Goal: Transaction & Acquisition: Subscribe to service/newsletter

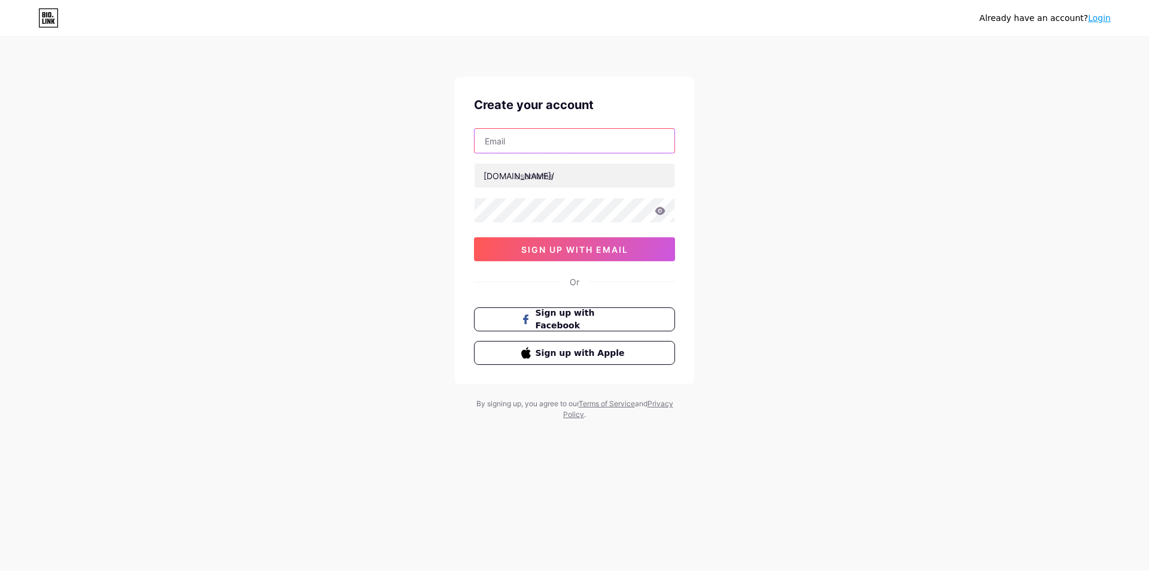
click at [541, 139] on input "text" at bounding box center [575, 141] width 200 height 24
type input "[EMAIL_ADDRESS][DOMAIN_NAME]"
click at [519, 181] on input "text" at bounding box center [575, 175] width 200 height 24
type input "daisyleo"
click at [525, 192] on div "[EMAIL_ADDRESS][DOMAIN_NAME] [DOMAIN_NAME]/ daisyleo 0cAFcWeA5N8pcn4IH3ke1jhW05…" at bounding box center [574, 194] width 201 height 133
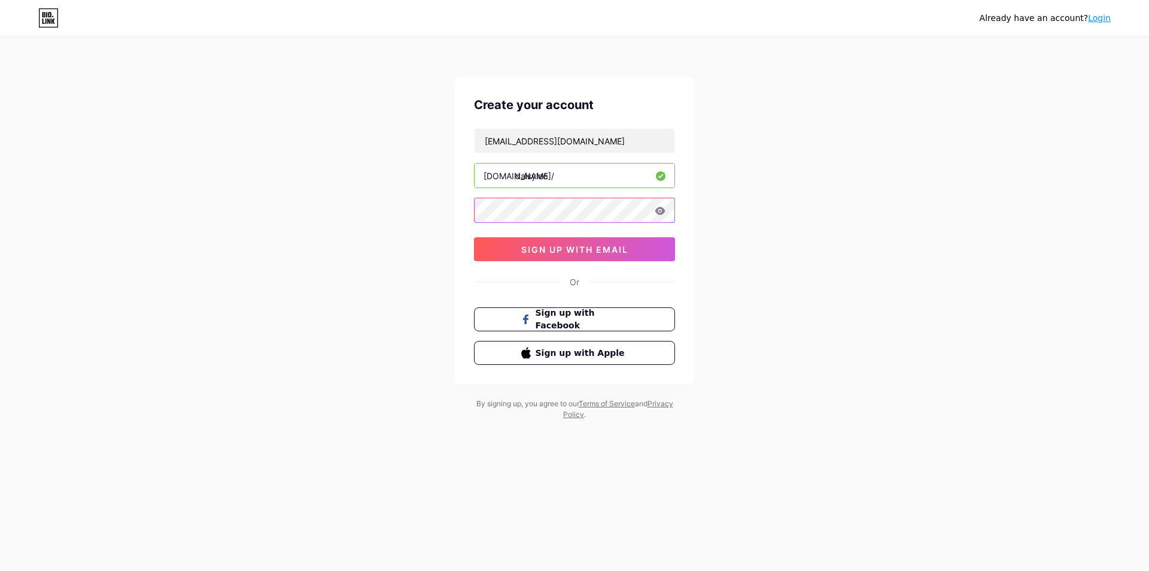
click at [470, 219] on div "Create your account [EMAIL_ADDRESS][DOMAIN_NAME] [DOMAIN_NAME]/ daisyleo 0cAFcW…" at bounding box center [574, 230] width 239 height 307
click at [514, 248] on button "sign up with email" at bounding box center [574, 249] width 201 height 24
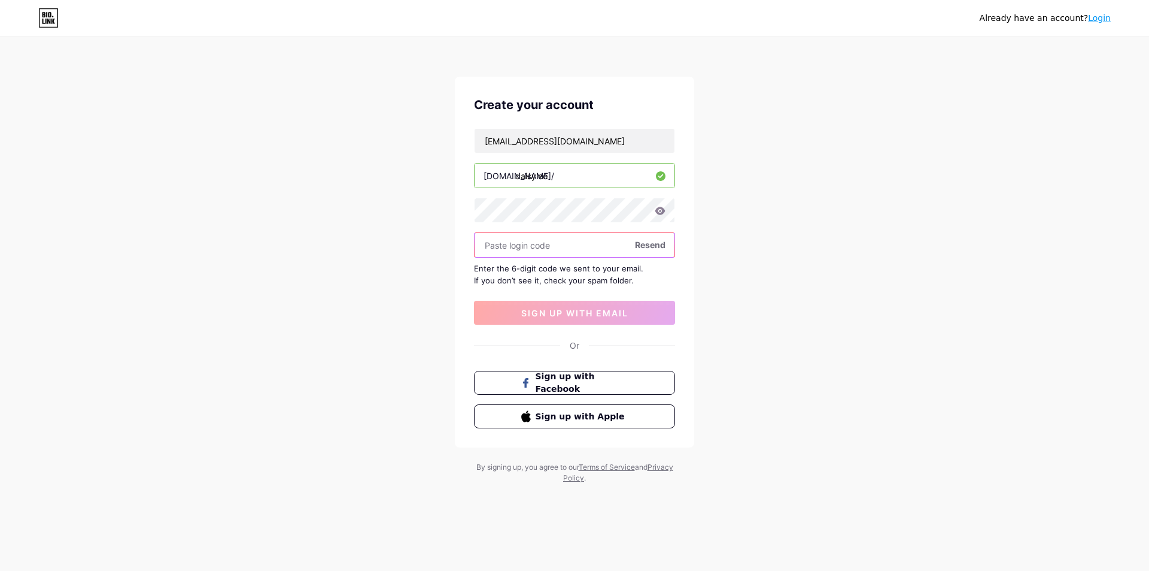
click at [553, 245] on input "text" at bounding box center [575, 245] width 200 height 24
paste input "938199"
type input "938199"
click at [572, 311] on span "sign up with email" at bounding box center [574, 313] width 107 height 10
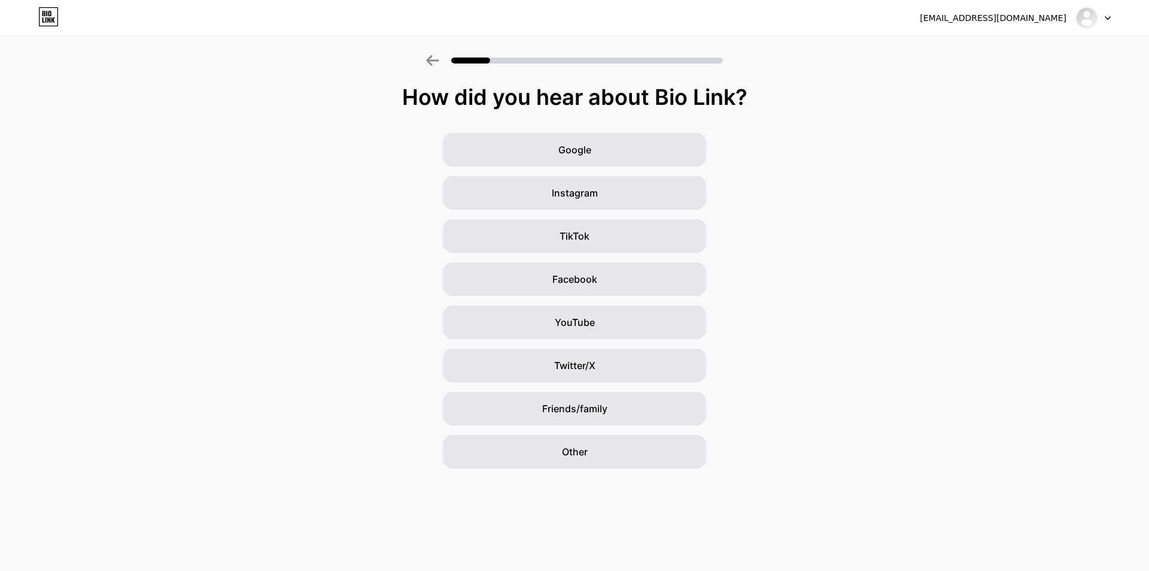
click at [1043, 20] on div "[EMAIL_ADDRESS][DOMAIN_NAME]" at bounding box center [993, 18] width 147 height 13
click at [597, 439] on div "Other" at bounding box center [574, 452] width 263 height 34
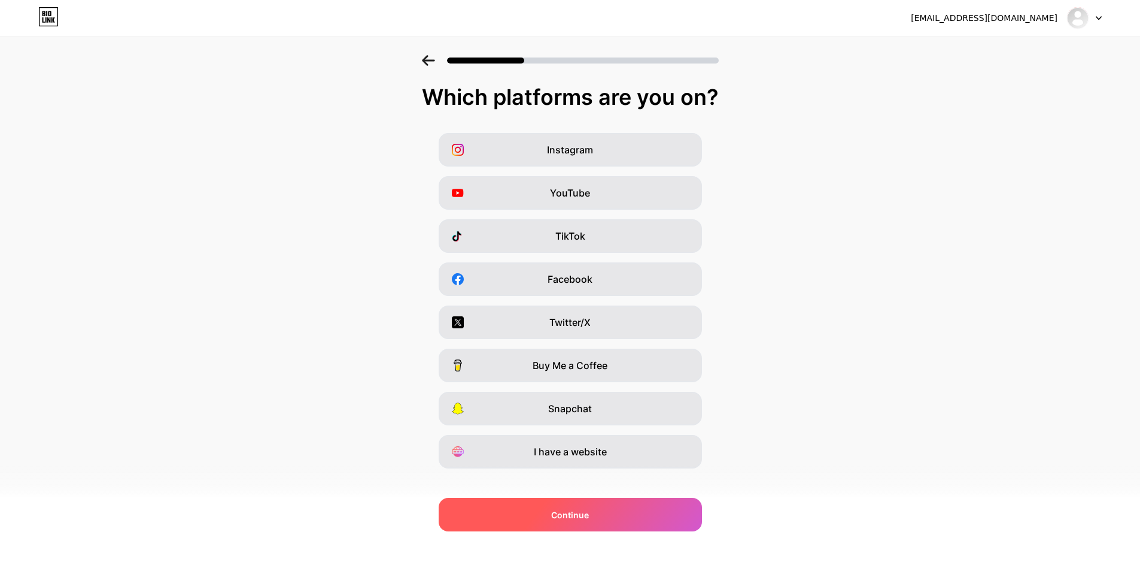
click at [584, 507] on div "Continue" at bounding box center [570, 515] width 263 height 34
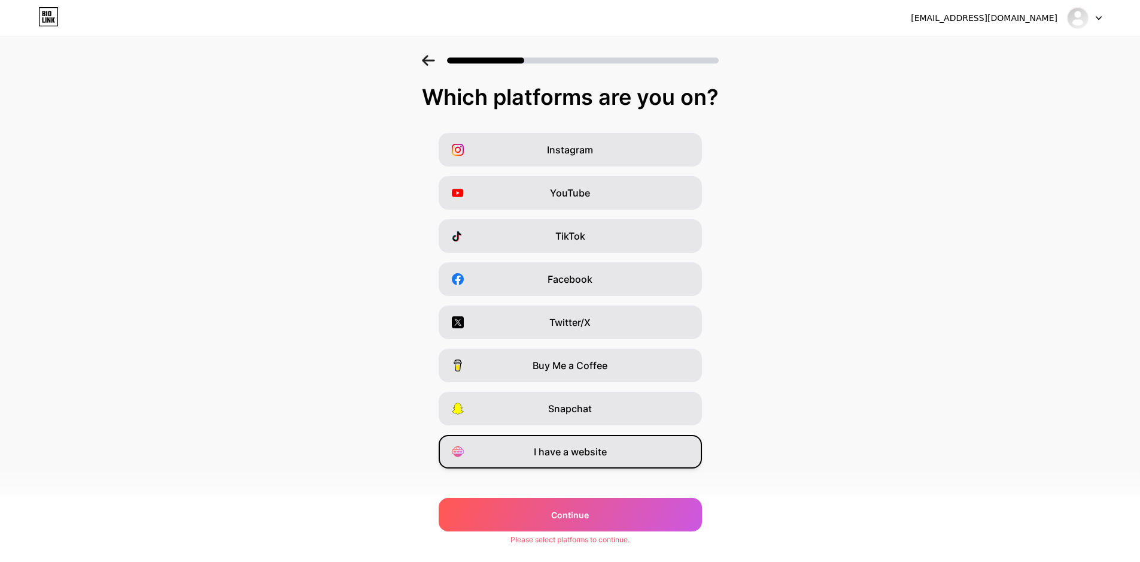
click at [584, 454] on span "I have a website" at bounding box center [570, 451] width 73 height 14
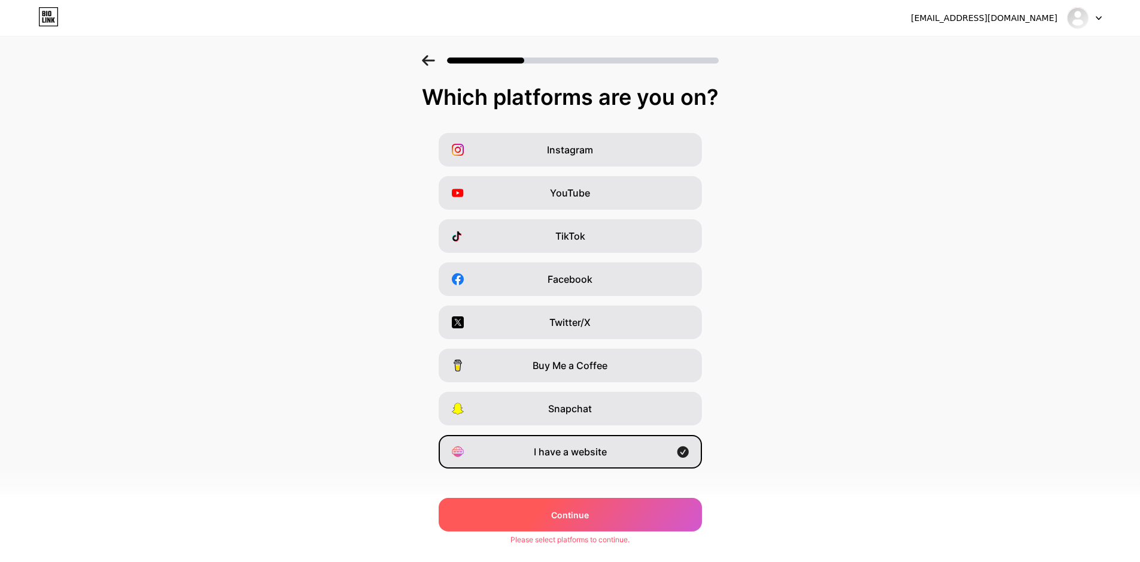
click at [582, 523] on div "Continue" at bounding box center [570, 515] width 263 height 34
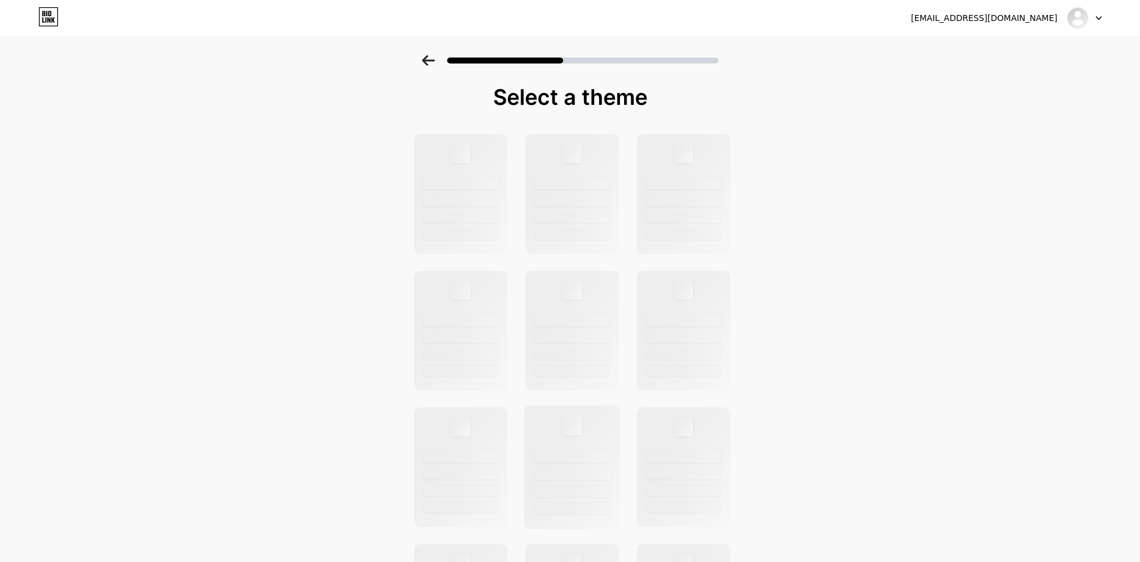
scroll to position [287, 0]
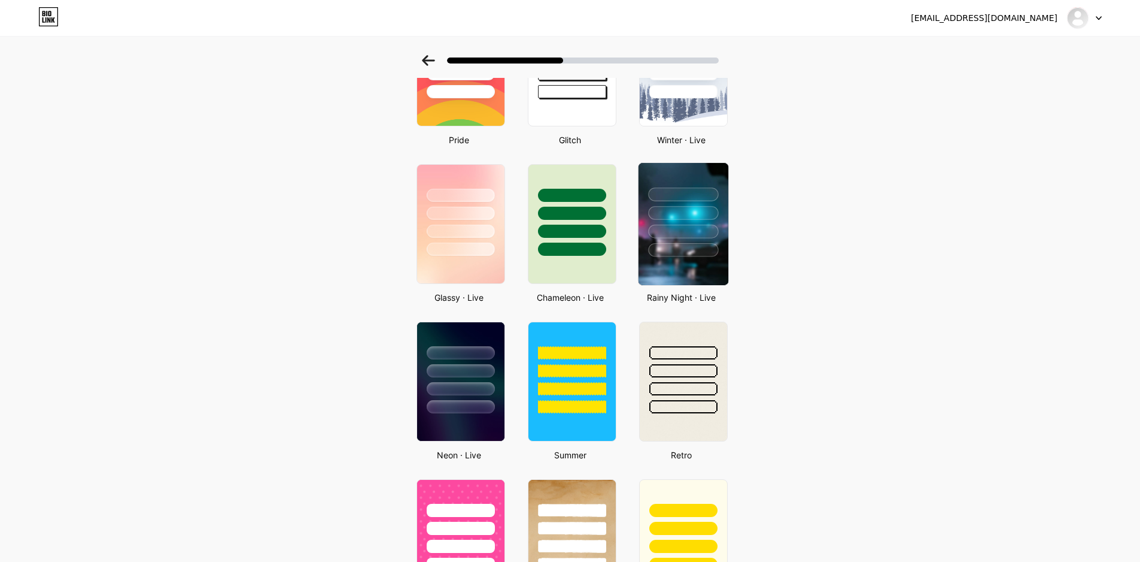
click at [660, 239] on div at bounding box center [683, 210] width 90 height 94
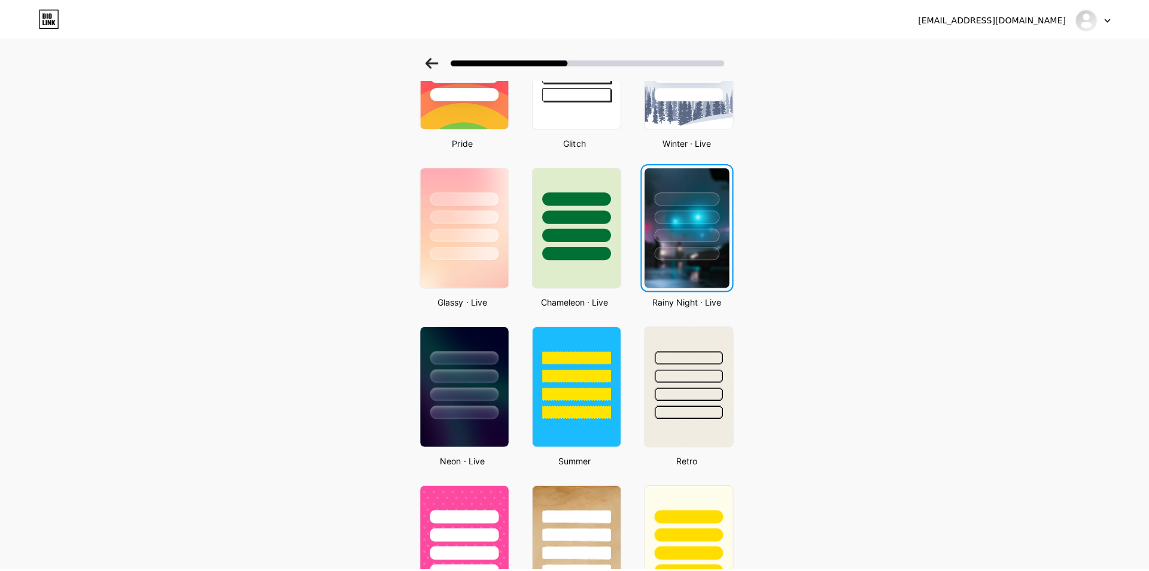
scroll to position [0, 0]
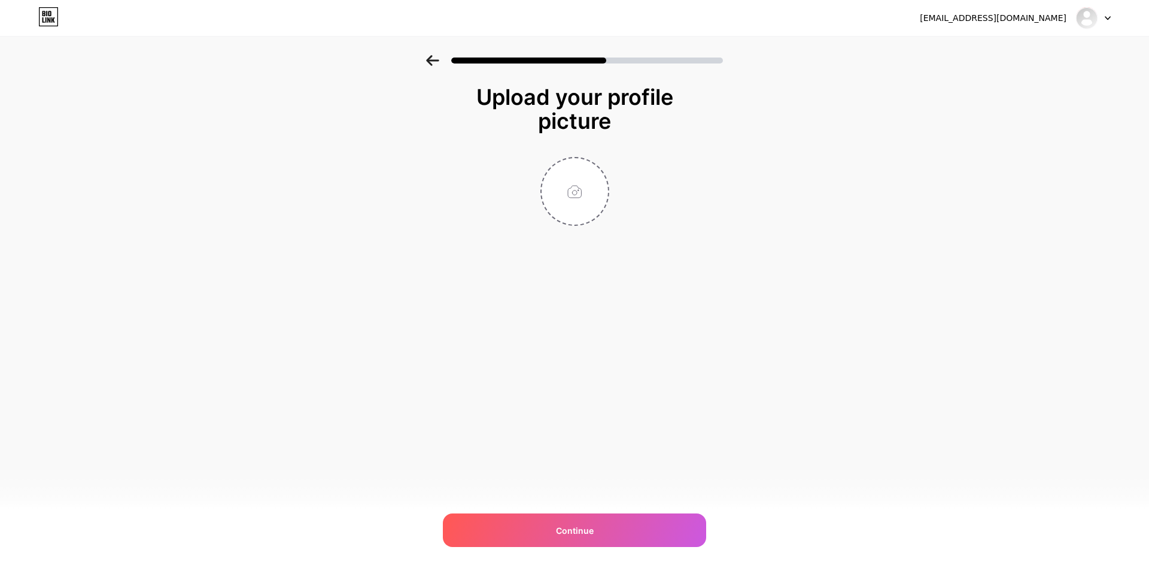
click at [470, 393] on div "[EMAIL_ADDRESS][DOMAIN_NAME] Logout Link Copied Upload your profile picture Con…" at bounding box center [574, 285] width 1149 height 571
click at [547, 522] on div "Continue" at bounding box center [574, 530] width 263 height 34
click at [590, 196] on input "file" at bounding box center [575, 191] width 66 height 66
type input "C:\fakepath\air 9.jpg"
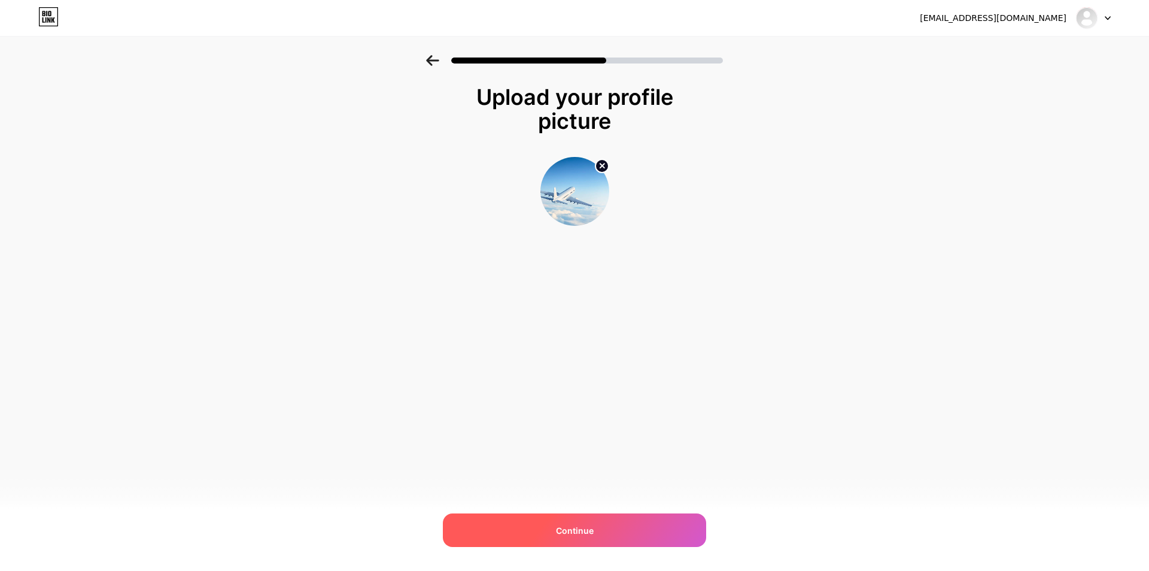
click at [569, 531] on span "Continue" at bounding box center [575, 530] width 38 height 13
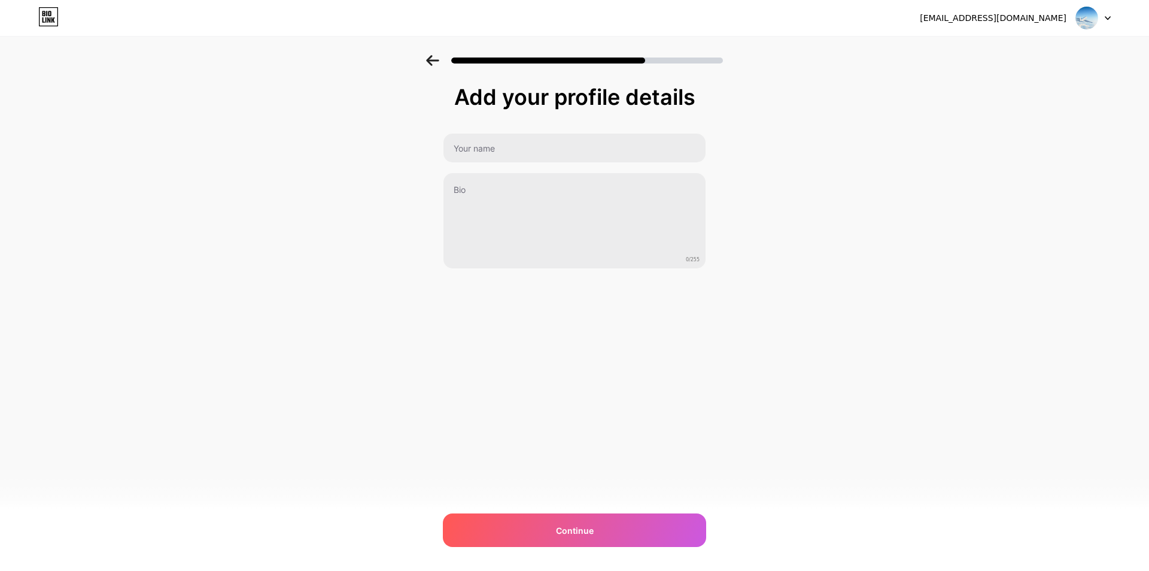
click at [569, 531] on span "Continue" at bounding box center [575, 530] width 38 height 13
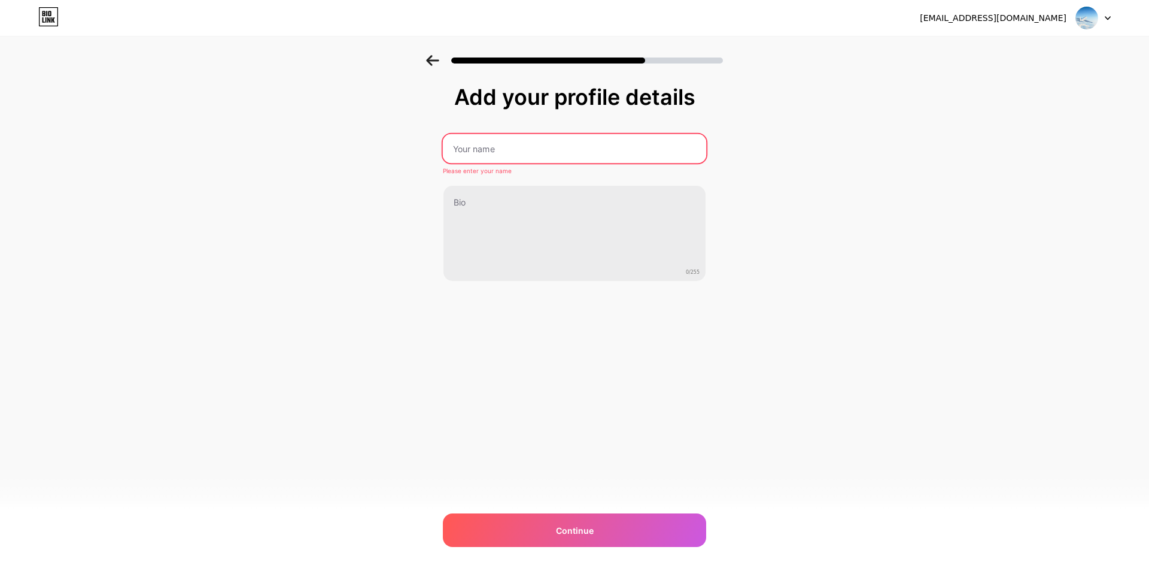
click at [480, 149] on input "text" at bounding box center [574, 148] width 263 height 29
type input "daisyleo"
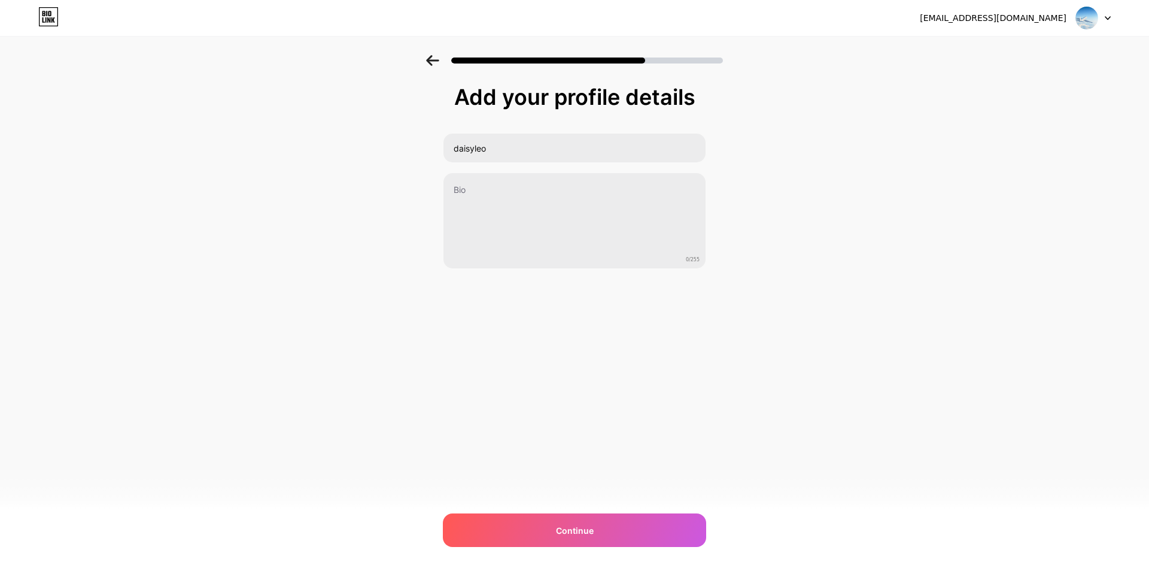
click at [471, 169] on div "daisyleo 0/255" at bounding box center [574, 201] width 263 height 136
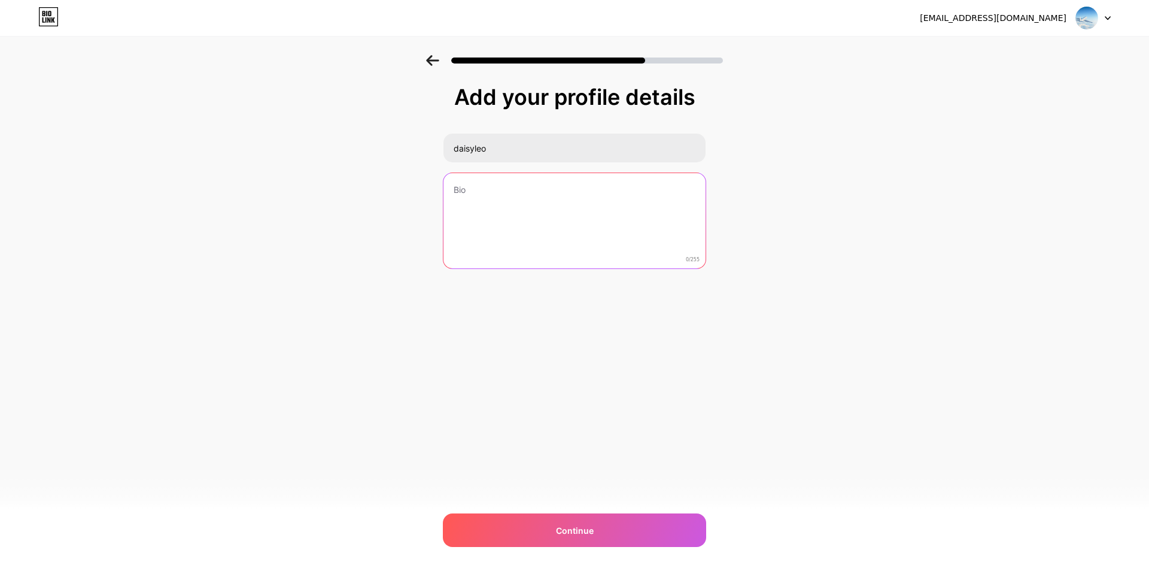
click at [479, 189] on textarea at bounding box center [575, 221] width 262 height 96
paste textarea "When flying Qatar Airways from [GEOGRAPHIC_DATA], passengers use Terminal 1, on…"
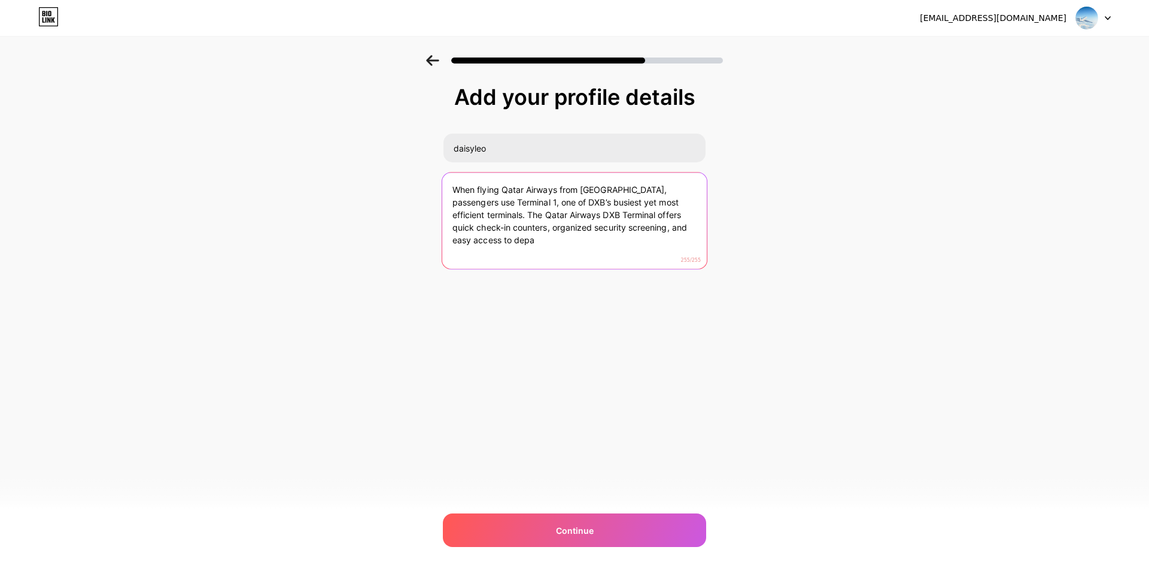
drag, startPoint x: 530, startPoint y: 216, endPoint x: 529, endPoint y: 264, distance: 48.5
click at [529, 264] on textarea "When flying Qatar Airways from [GEOGRAPHIC_DATA], passengers use Terminal 1, on…" at bounding box center [574, 221] width 265 height 98
click at [543, 213] on textarea "When flying Qatar Airways from [GEOGRAPHIC_DATA], passengers use Terminal 1, on…" at bounding box center [574, 221] width 265 height 98
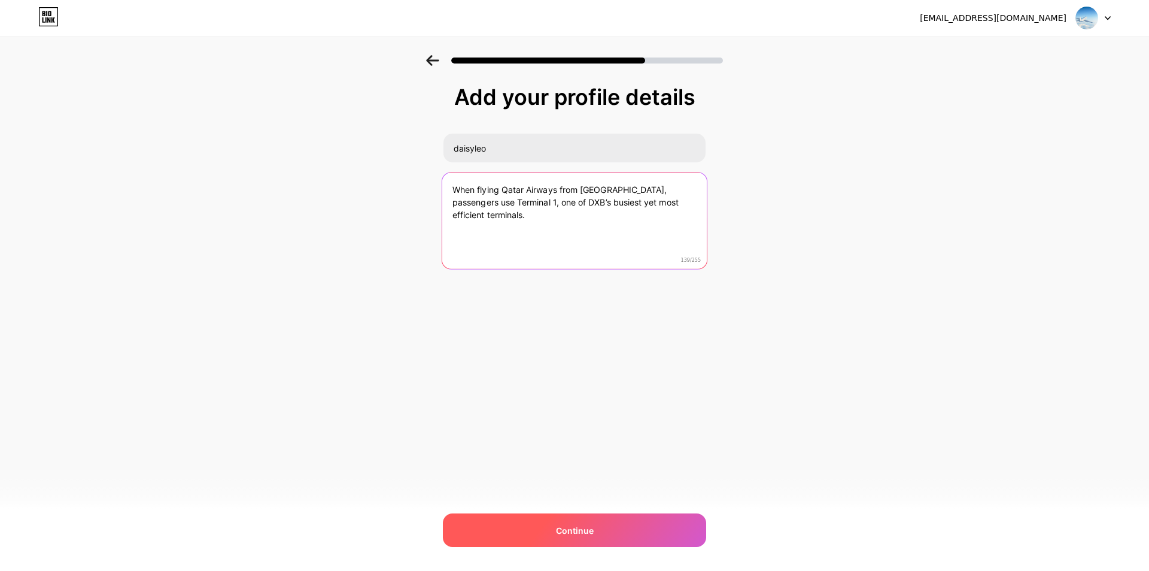
type textarea "When flying Qatar Airways from [GEOGRAPHIC_DATA], passengers use Terminal 1, on…"
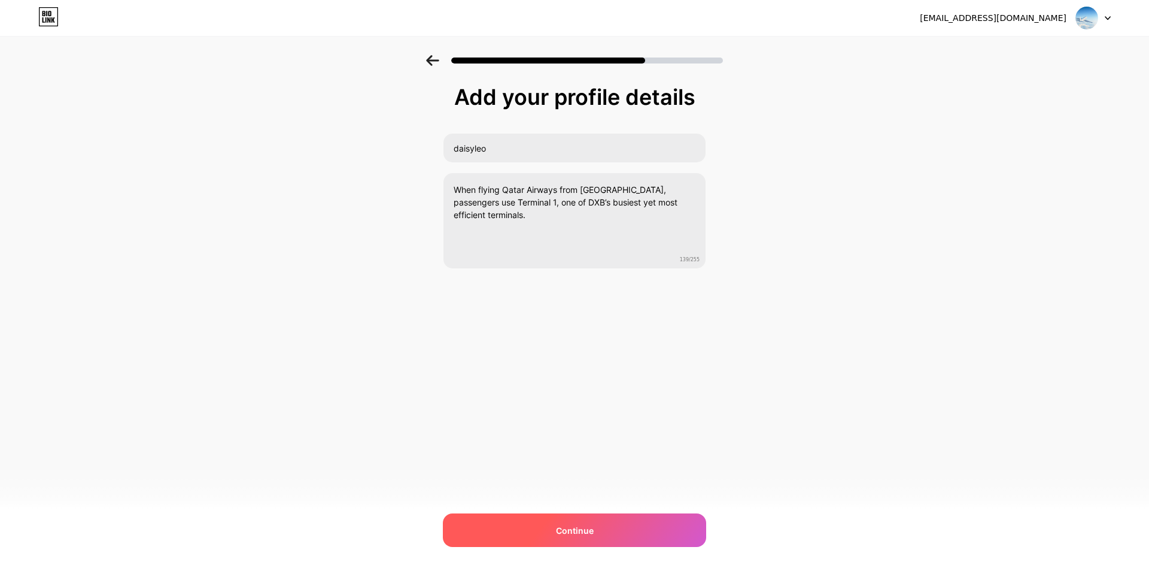
click at [612, 526] on div "Continue" at bounding box center [574, 530] width 263 height 34
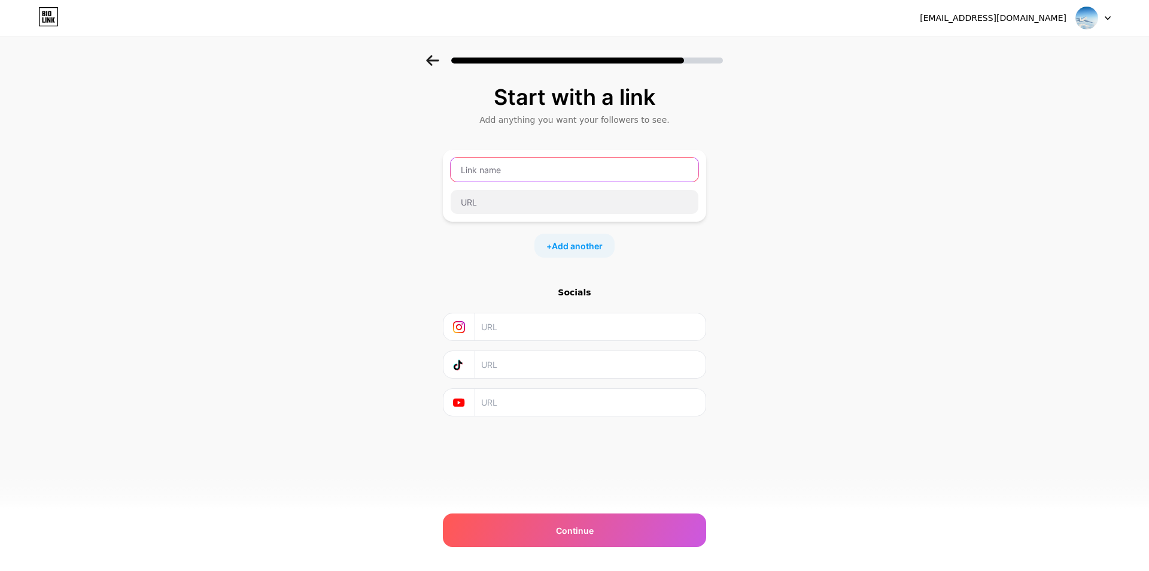
click at [496, 174] on input "text" at bounding box center [575, 169] width 248 height 24
paste input "Qatar Airways DXB Terminal [PHONE_NUMBER]"
type input "Qatar Airways DXB Terminal [PHONE_NUMBER]"
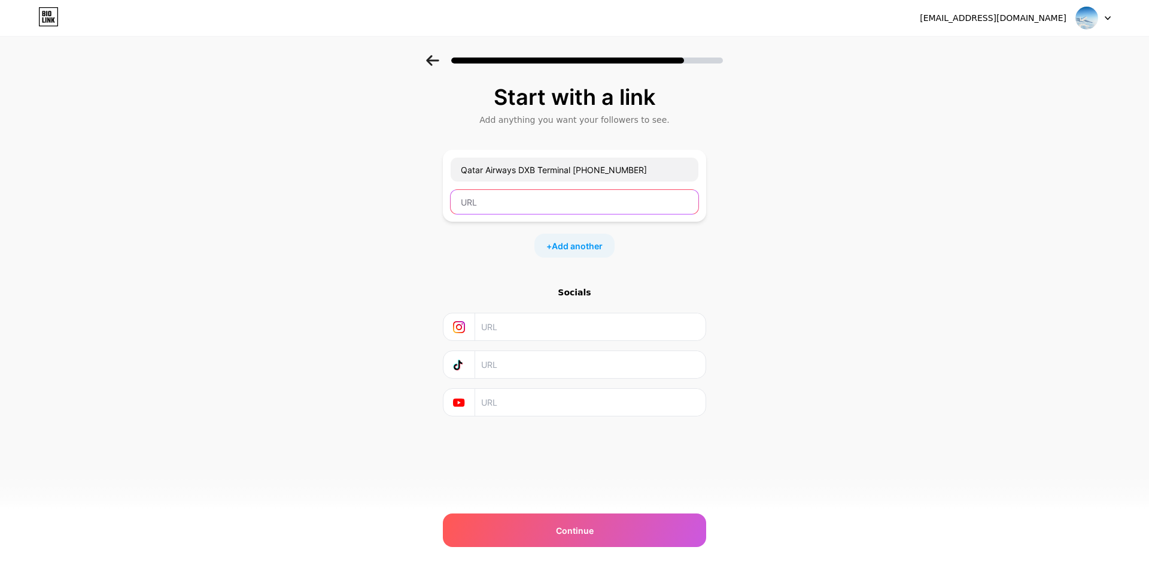
click at [529, 211] on input "text" at bounding box center [575, 202] width 248 height 24
paste input "[URL][DOMAIN_NAME]"
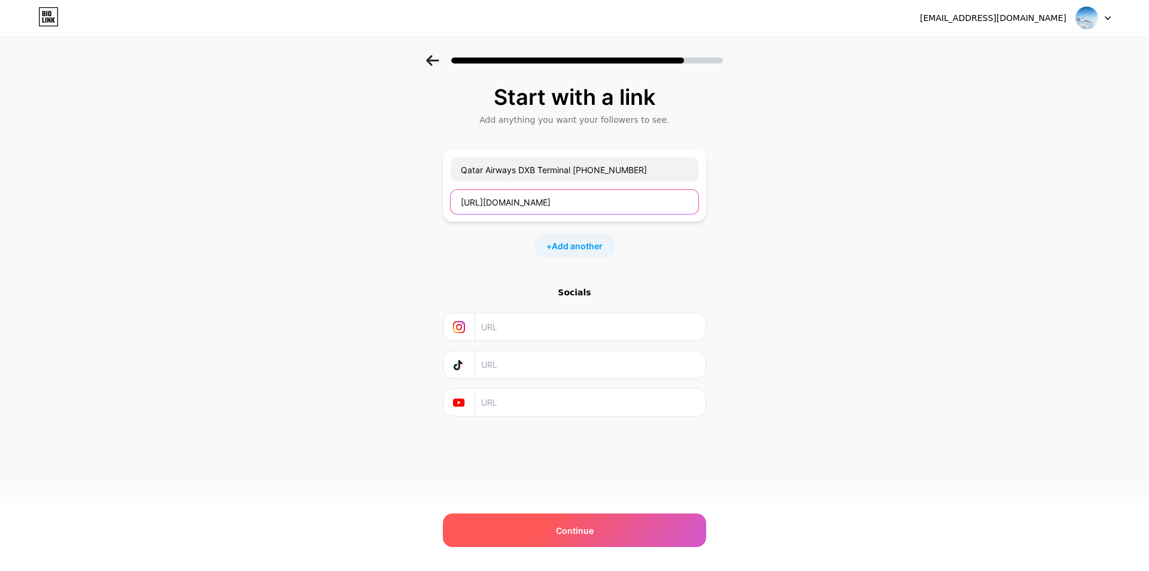
type input "[URL][DOMAIN_NAME]"
click at [577, 529] on span "Continue" at bounding box center [575, 530] width 38 height 13
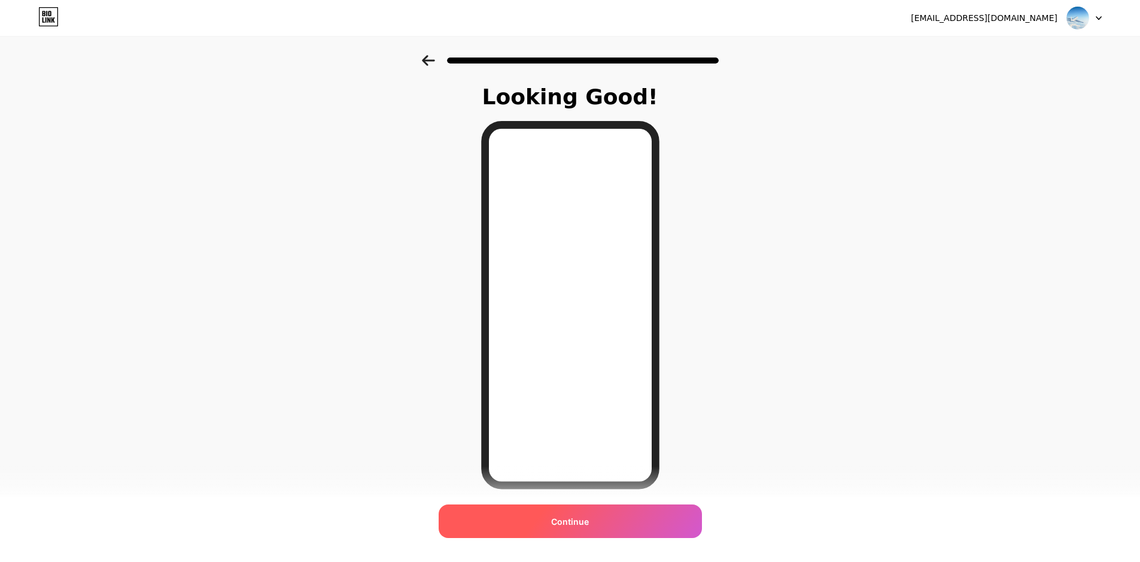
click at [581, 524] on span "Continue" at bounding box center [570, 521] width 38 height 13
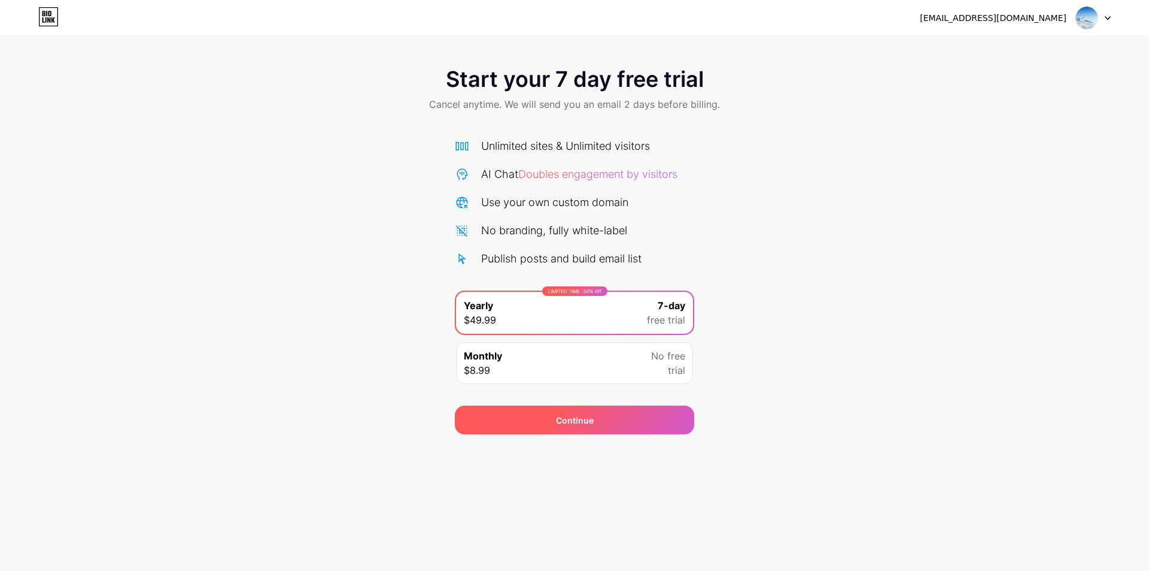
click at [596, 431] on div "Continue" at bounding box center [574, 419] width 239 height 29
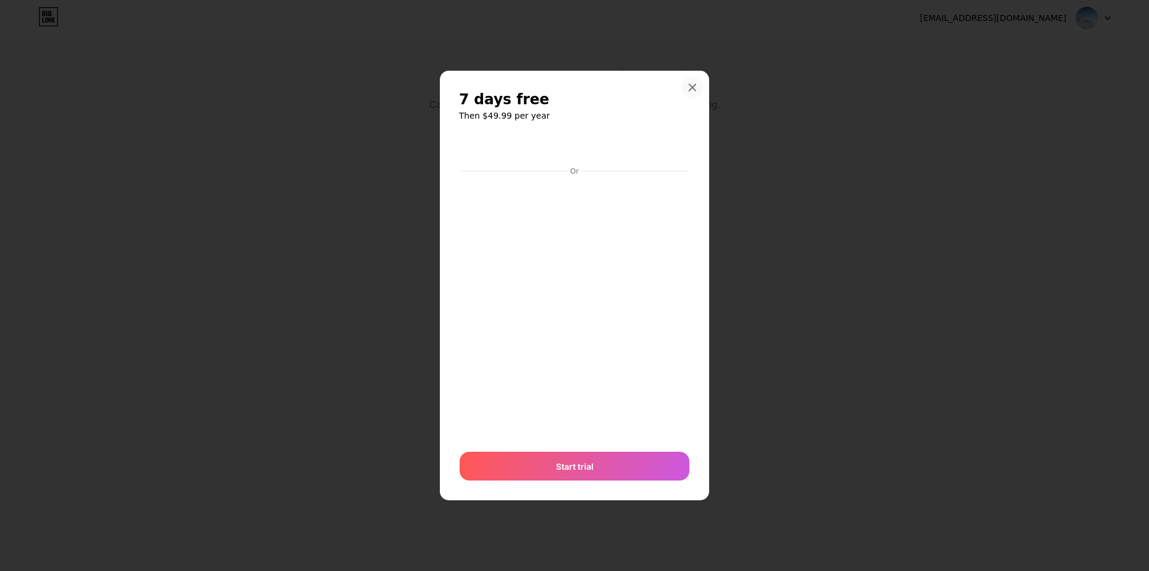
click at [690, 83] on div at bounding box center [693, 88] width 22 height 22
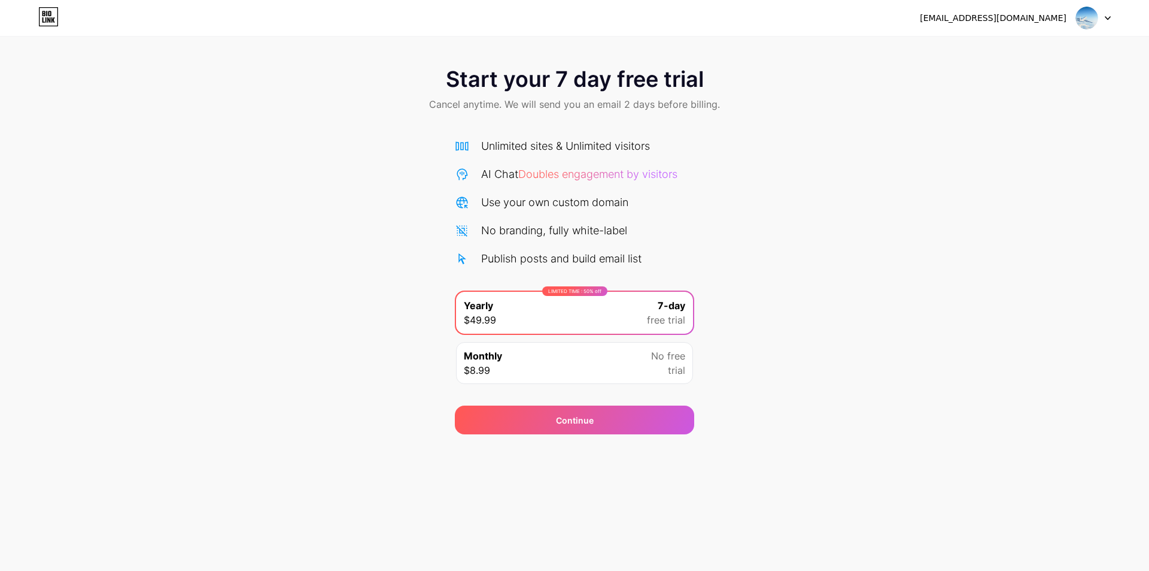
click at [1073, 14] on div "[EMAIL_ADDRESS][DOMAIN_NAME]" at bounding box center [1015, 18] width 191 height 22
click at [1085, 22] on img at bounding box center [1087, 18] width 23 height 23
click at [1100, 20] on div at bounding box center [1093, 18] width 35 height 22
click at [523, 257] on div "Publish posts and build email list" at bounding box center [561, 258] width 160 height 16
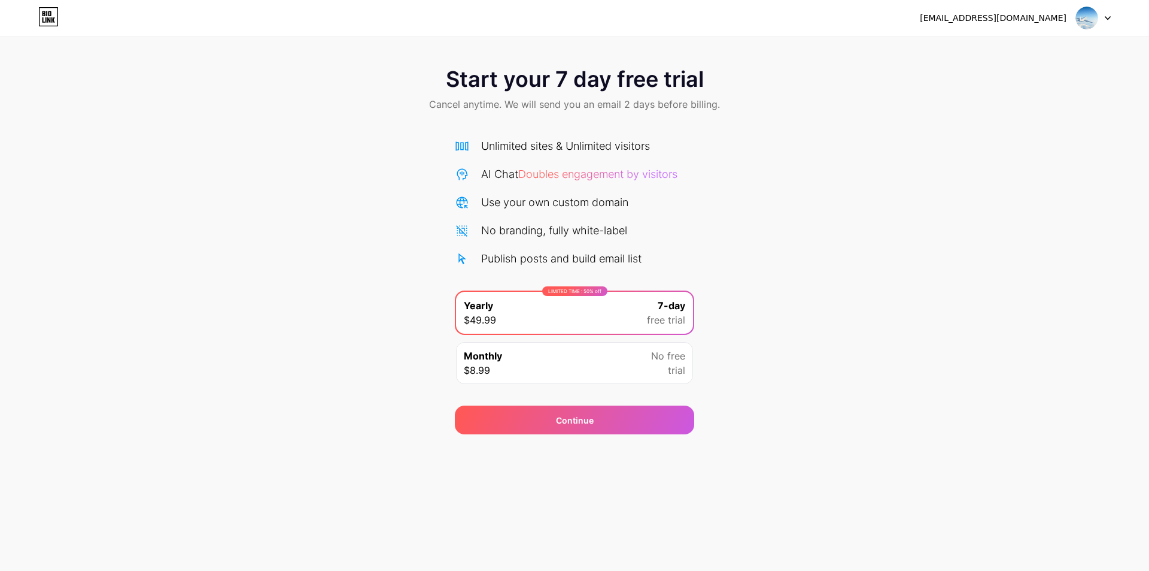
click at [528, 158] on div "Unlimited sites & Unlimited visitors AI Chat Doubles engagement by visitors Use…" at bounding box center [574, 202] width 239 height 129
click at [527, 141] on div "Unlimited sites & Unlimited visitors" at bounding box center [565, 146] width 169 height 16
click at [1030, 17] on div "[EMAIL_ADDRESS][DOMAIN_NAME]" at bounding box center [993, 18] width 147 height 13
click at [1100, 24] on div at bounding box center [1093, 18] width 35 height 22
click at [1091, 15] on img at bounding box center [1087, 18] width 23 height 23
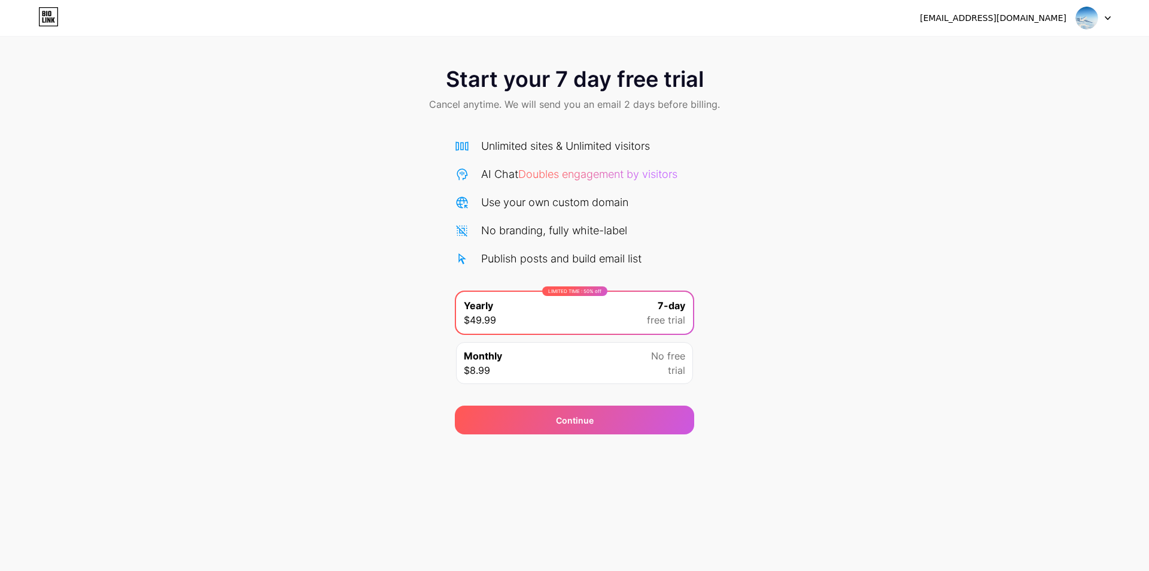
click at [1066, 14] on div "[EMAIL_ADDRESS][DOMAIN_NAME]" at bounding box center [993, 18] width 147 height 13
click at [1029, 26] on div "[EMAIL_ADDRESS][DOMAIN_NAME]" at bounding box center [1015, 18] width 191 height 22
click at [629, 171] on span "Doubles engagement by visitors" at bounding box center [597, 174] width 159 height 13
click at [501, 199] on div "Use your own custom domain" at bounding box center [554, 202] width 147 height 16
click at [591, 375] on div "Monthly $8.99 No free trial" at bounding box center [574, 363] width 237 height 42
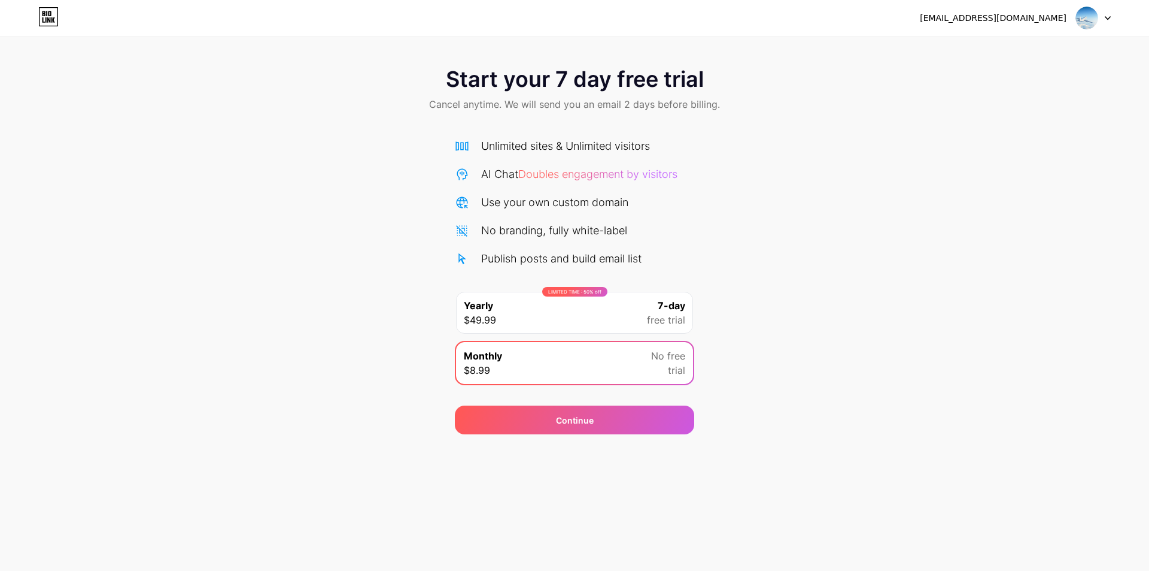
click at [585, 325] on div "LIMITED TIME : 50% off Yearly $49.99 7-day free trial" at bounding box center [574, 313] width 237 height 42
click at [590, 354] on div "Monthly $8.99 No free trial" at bounding box center [574, 363] width 237 height 42
click at [589, 414] on div "Continue" at bounding box center [575, 420] width 38 height 13
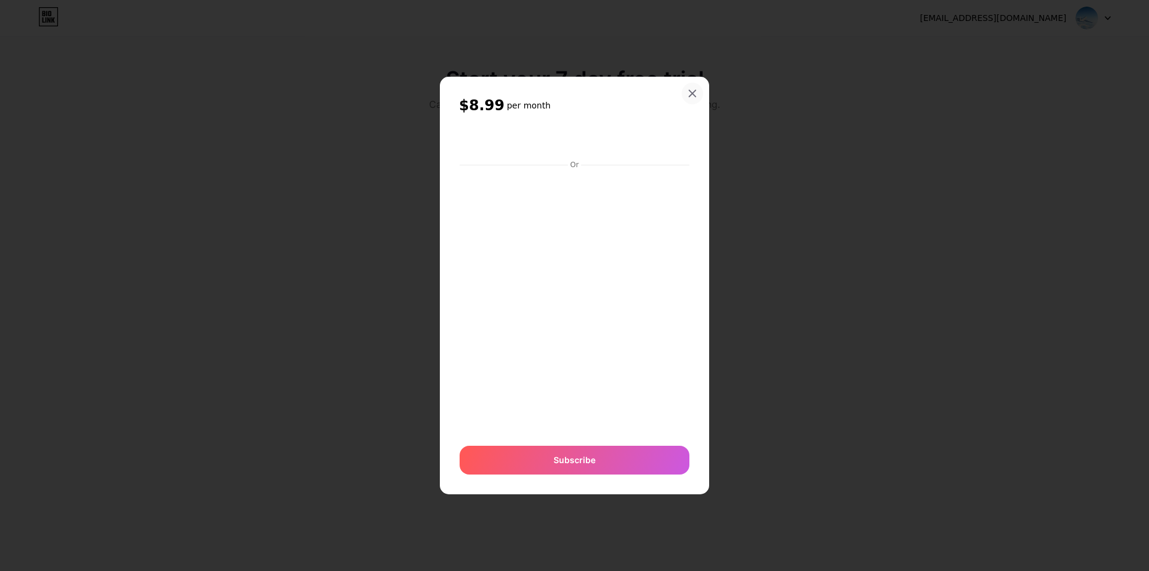
click at [699, 87] on div at bounding box center [693, 94] width 22 height 22
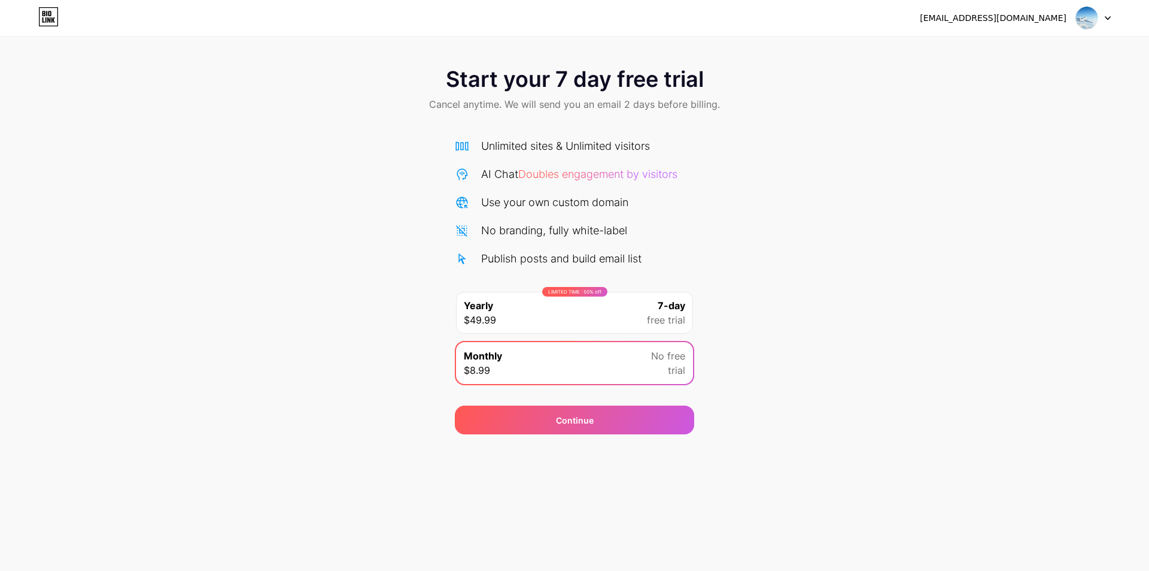
click at [584, 266] on div "Unlimited sites & Unlimited visitors AI Chat Doubles engagement by visitors Use…" at bounding box center [574, 264] width 239 height 253
click at [567, 145] on div "Unlimited sites & Unlimited visitors" at bounding box center [565, 146] width 169 height 16
click at [589, 96] on div "Start your 7 day free trial Cancel anytime. We will send you an email 2 days be…" at bounding box center [574, 90] width 1149 height 71
click at [50, 23] on icon at bounding box center [48, 16] width 20 height 19
